Goal: Information Seeking & Learning: Find specific page/section

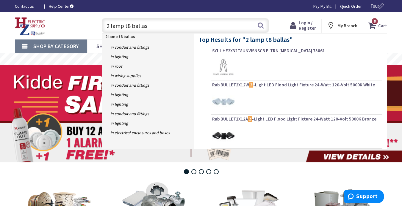
type input "2 lamp t8 ballast"
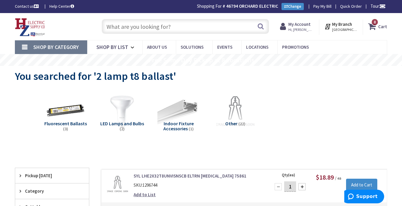
click at [173, 29] on input "text" at bounding box center [185, 26] width 167 height 15
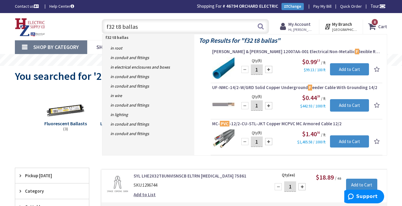
type input "f32 t8 ballast"
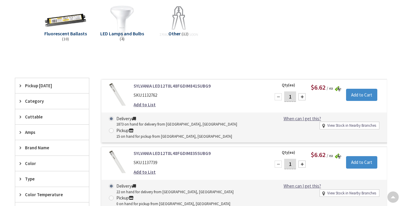
click at [61, 22] on img at bounding box center [65, 22] width 47 height 47
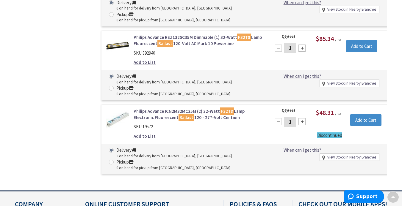
scroll to position [395, 0]
